Goal: Check status: Check status

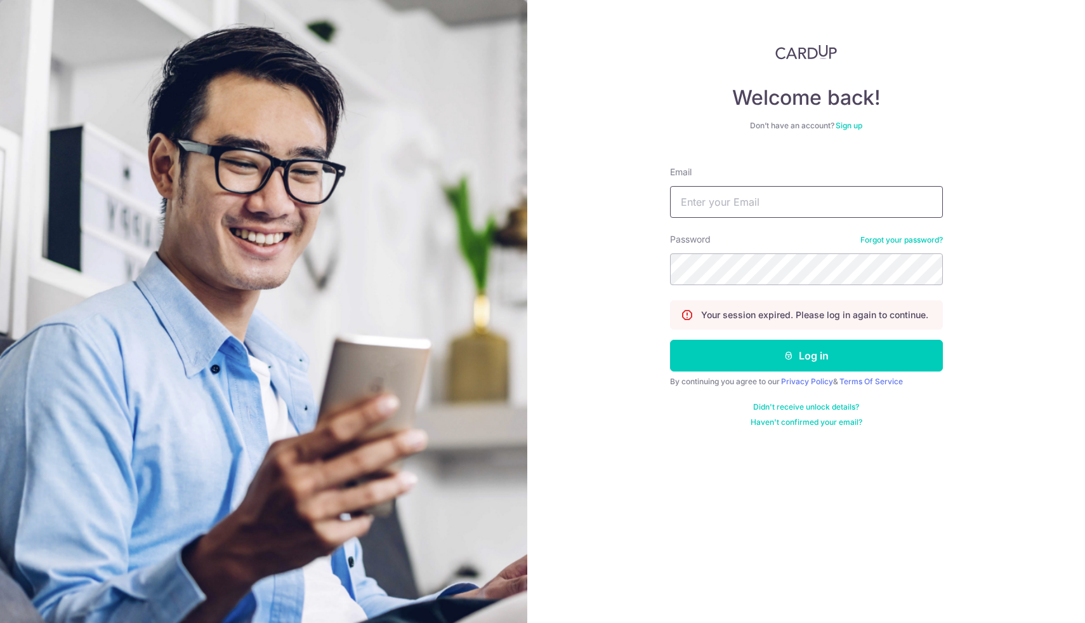
click at [812, 204] on input "Email" at bounding box center [806, 202] width 273 height 32
type input "[EMAIL_ADDRESS][DOMAIN_NAME]"
click at [801, 374] on form "Email [EMAIL_ADDRESS][DOMAIN_NAME] Password Forgot your password? Your session …" at bounding box center [806, 291] width 273 height 271
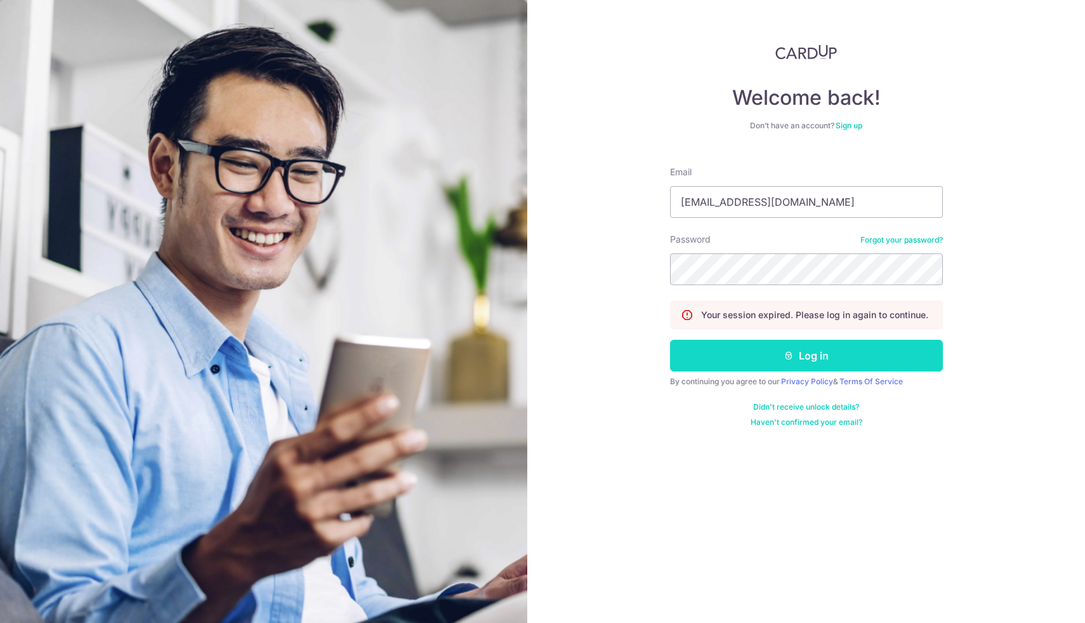
click at [801, 364] on button "Log in" at bounding box center [806, 355] width 273 height 32
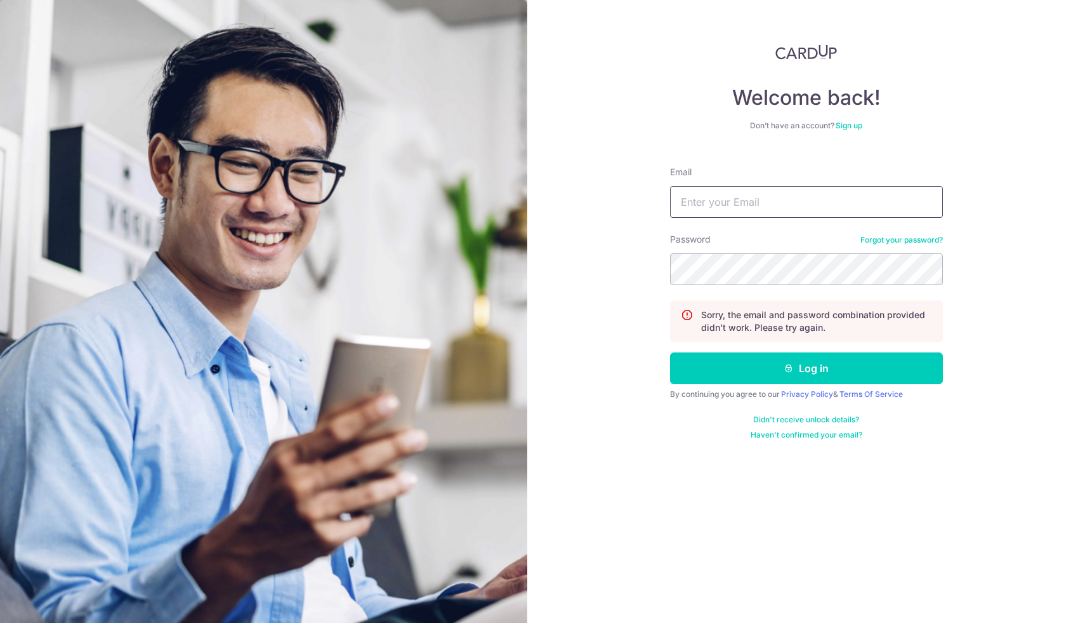
click at [734, 204] on input "Email" at bounding box center [806, 202] width 273 height 32
type input "[EMAIL_ADDRESS][DOMAIN_NAME]"
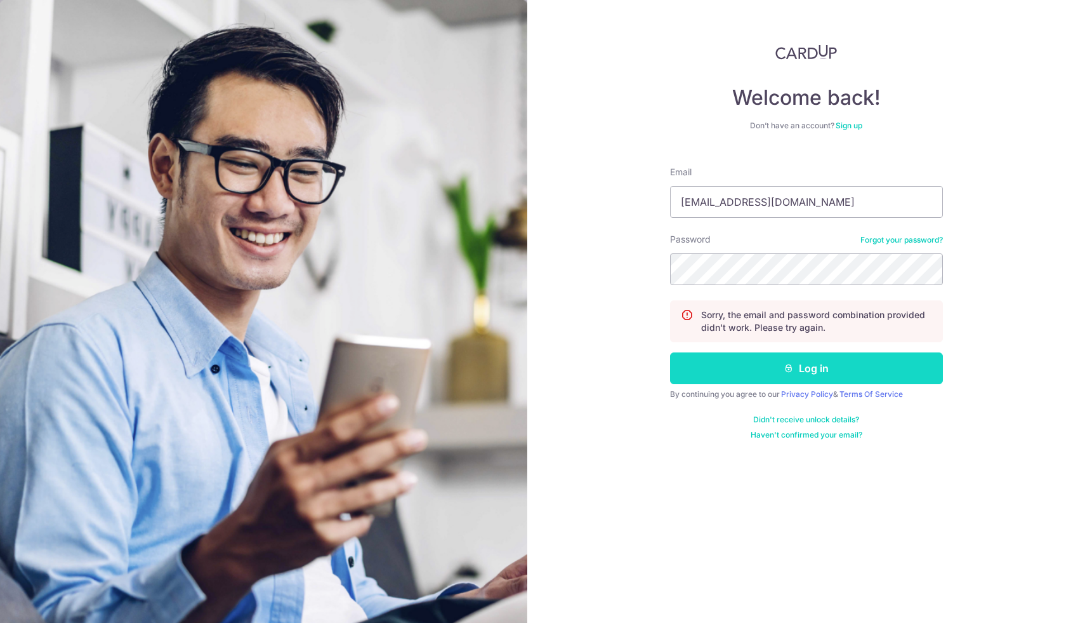
click at [747, 367] on button "Log in" at bounding box center [806, 368] width 273 height 32
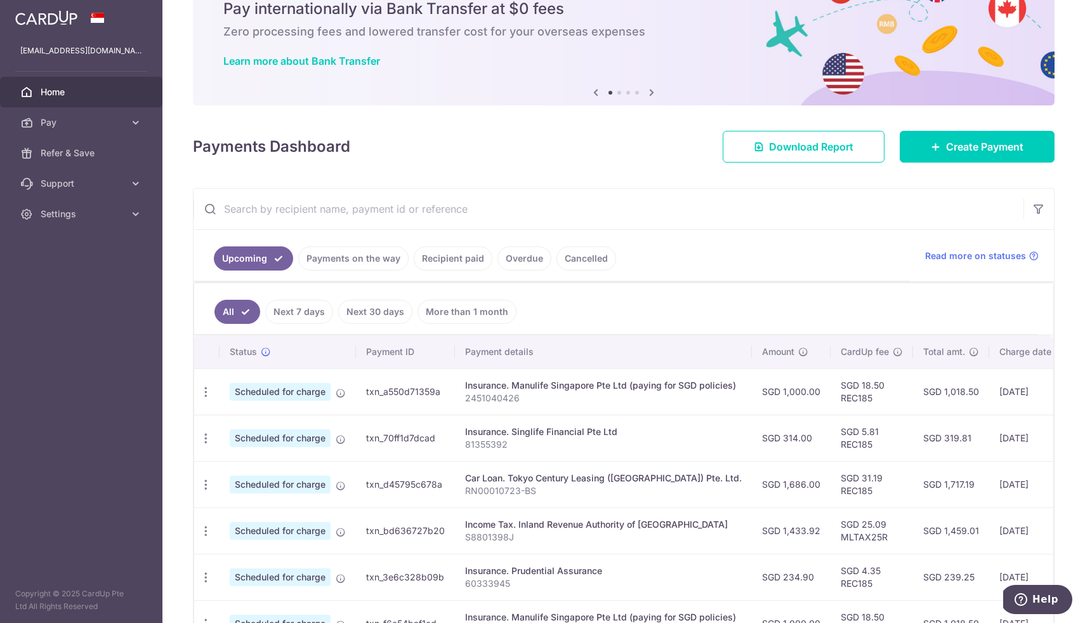
scroll to position [76, 0]
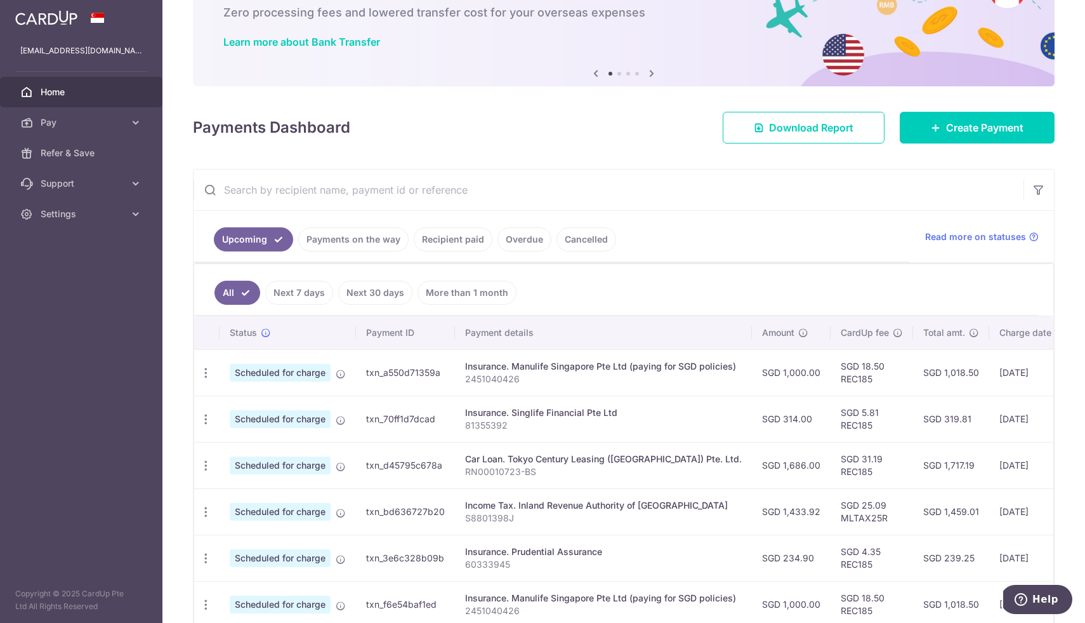
click at [371, 239] on link "Payments on the way" at bounding box center [353, 239] width 110 height 24
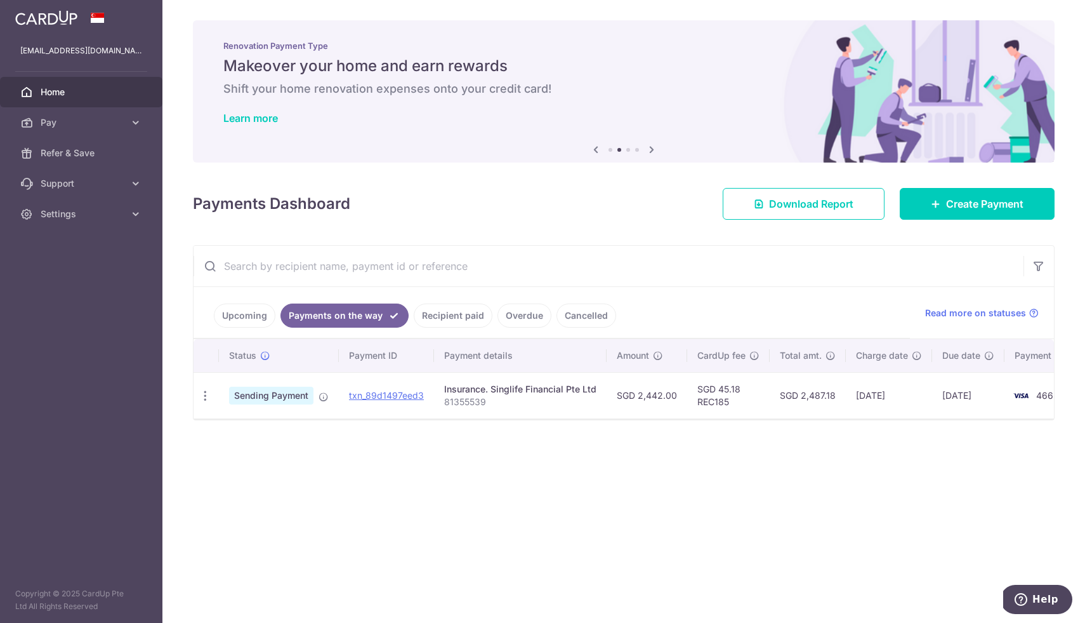
click at [432, 313] on link "Recipient paid" at bounding box center [453, 315] width 79 height 24
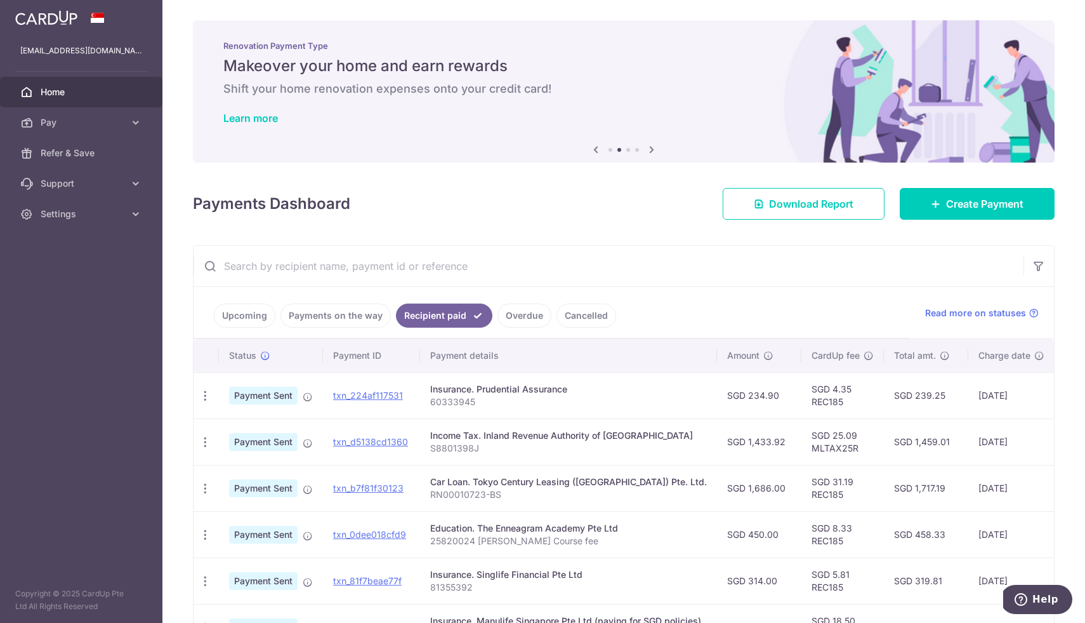
click at [239, 311] on link "Upcoming" at bounding box center [245, 315] width 62 height 24
